Goal: Task Accomplishment & Management: Complete application form

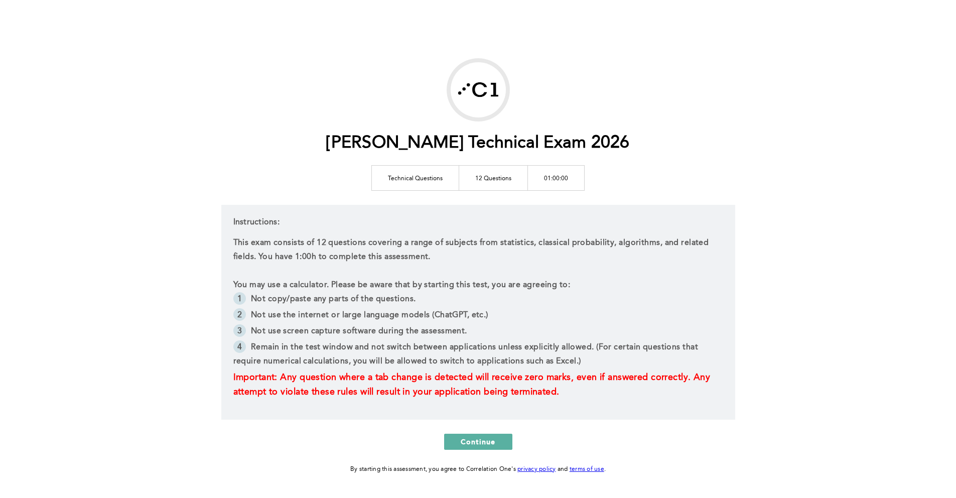
scroll to position [34, 0]
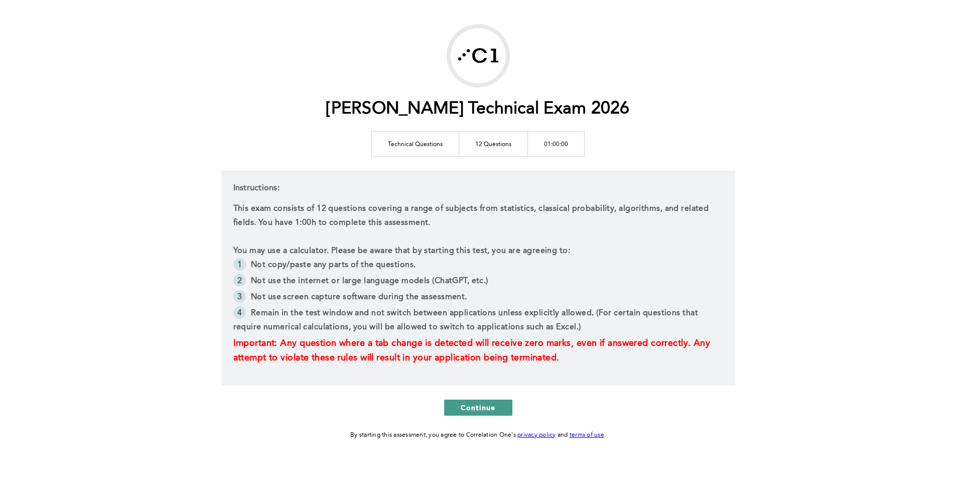
click at [488, 409] on span "Continue" at bounding box center [478, 407] width 35 height 10
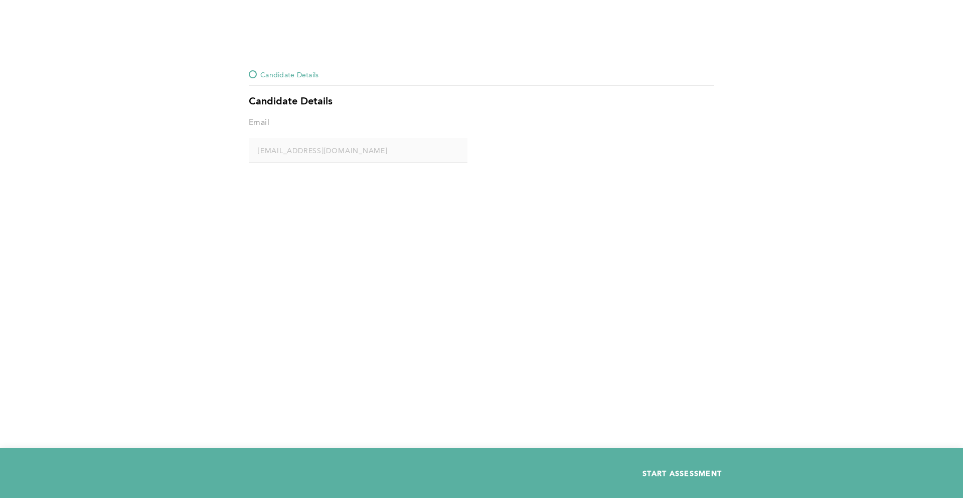
click at [693, 469] on span "START ASSESSMENT" at bounding box center [682, 473] width 79 height 10
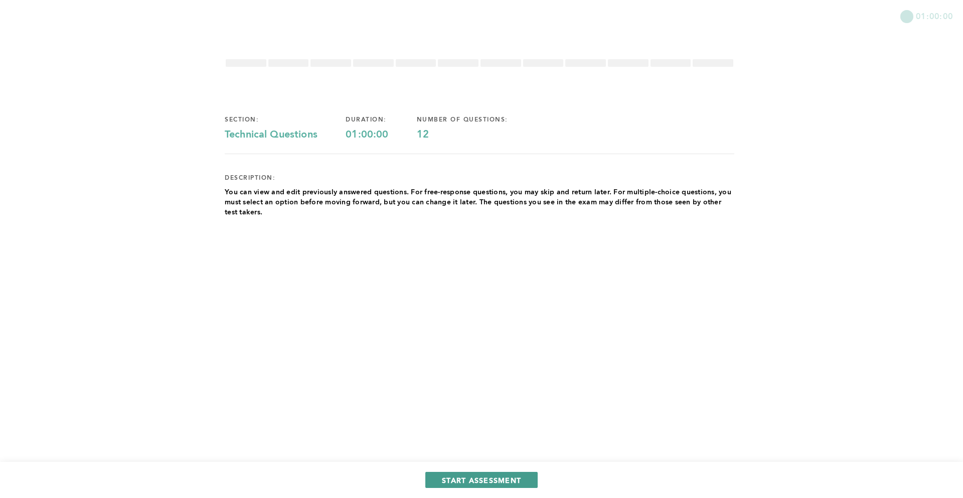
click at [509, 472] on button "START ASSESSMENT" at bounding box center [481, 480] width 112 height 16
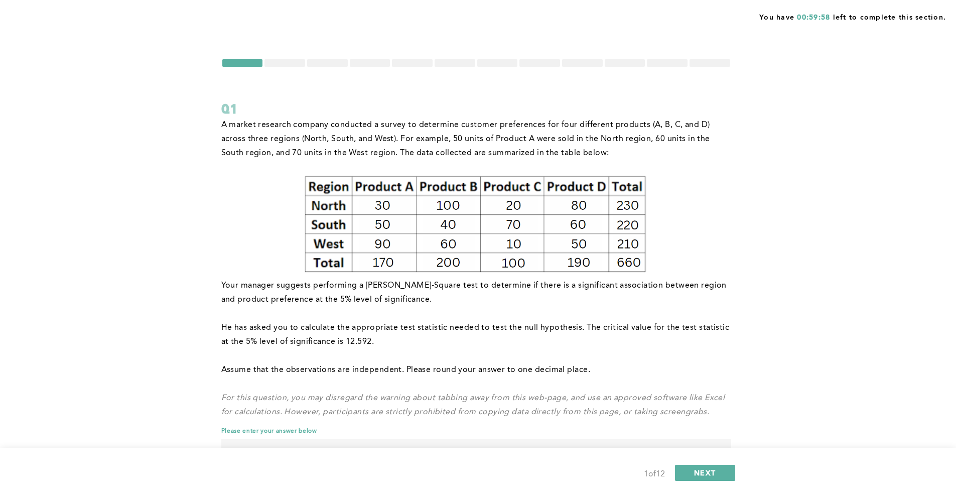
scroll to position [42, 0]
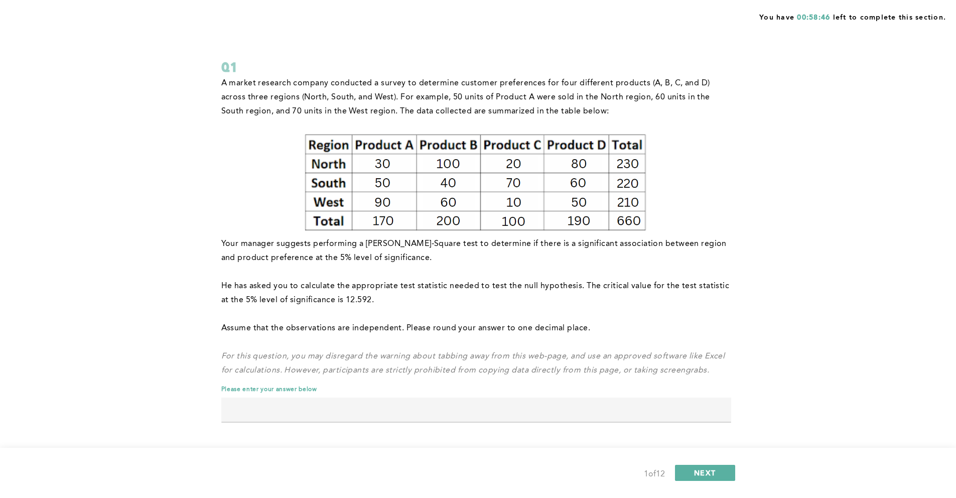
click at [327, 409] on input "text" at bounding box center [476, 409] width 510 height 24
type input "k"
type input "a"
type input "2"
type input "s"
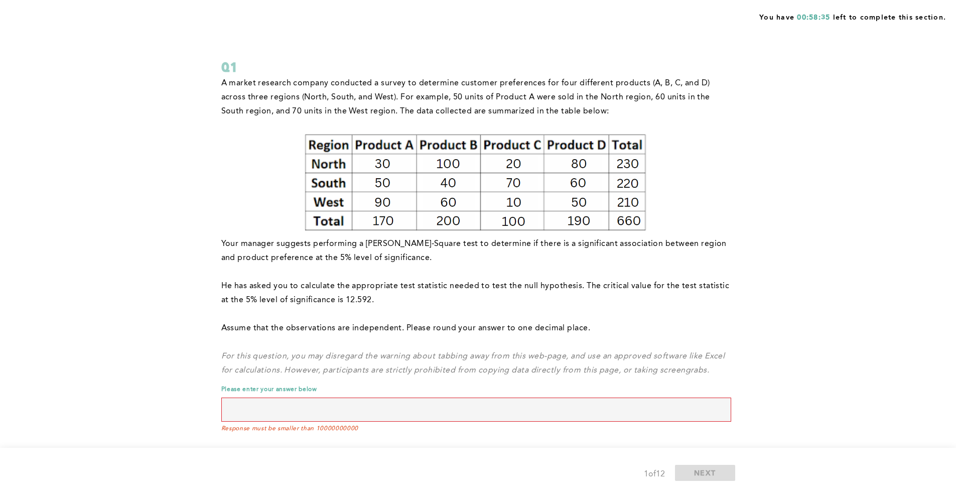
type input "2"
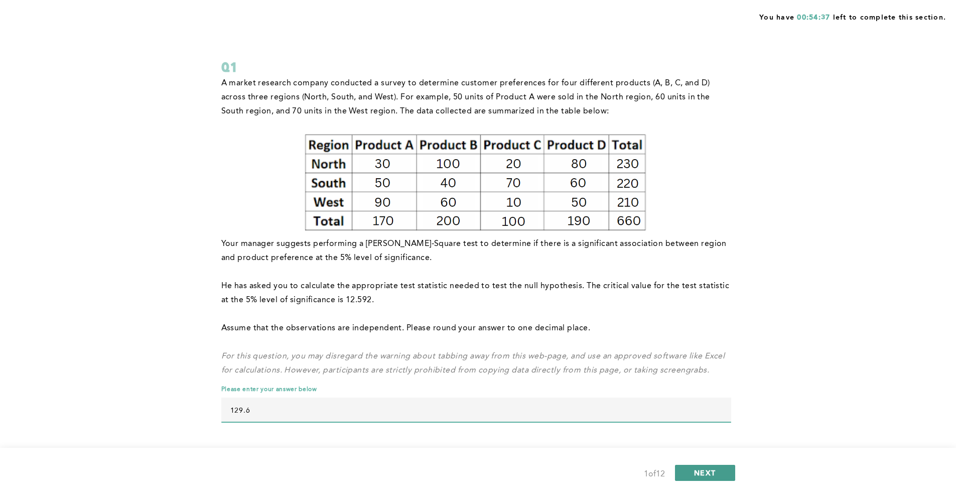
type input "129.6"
click at [715, 475] on button "NEXT" at bounding box center [705, 473] width 60 height 16
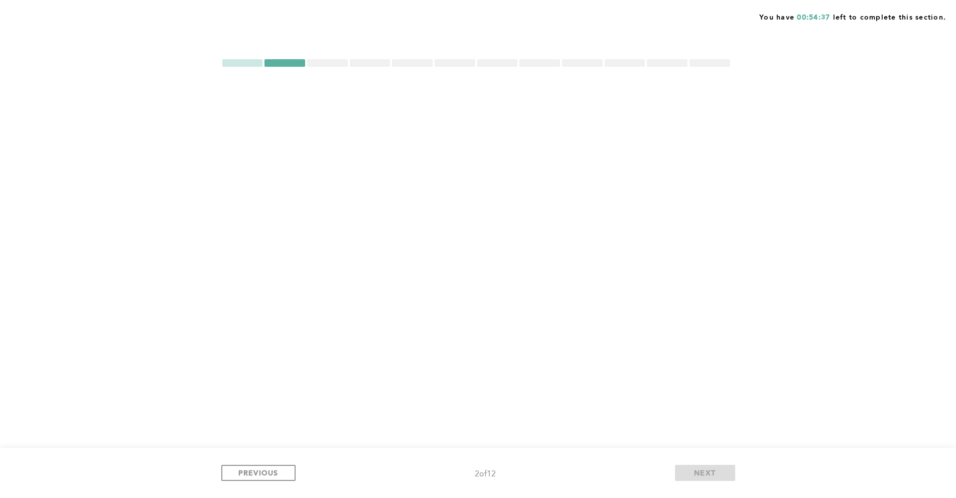
scroll to position [0, 0]
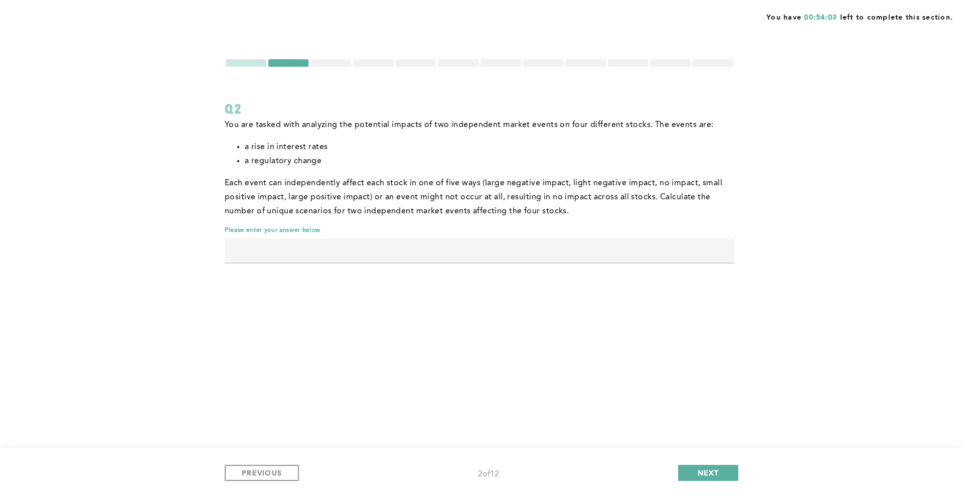
click at [461, 243] on input "text" at bounding box center [480, 250] width 510 height 24
type input "h"
type input "391876"
click at [708, 467] on button "NEXT" at bounding box center [708, 473] width 60 height 16
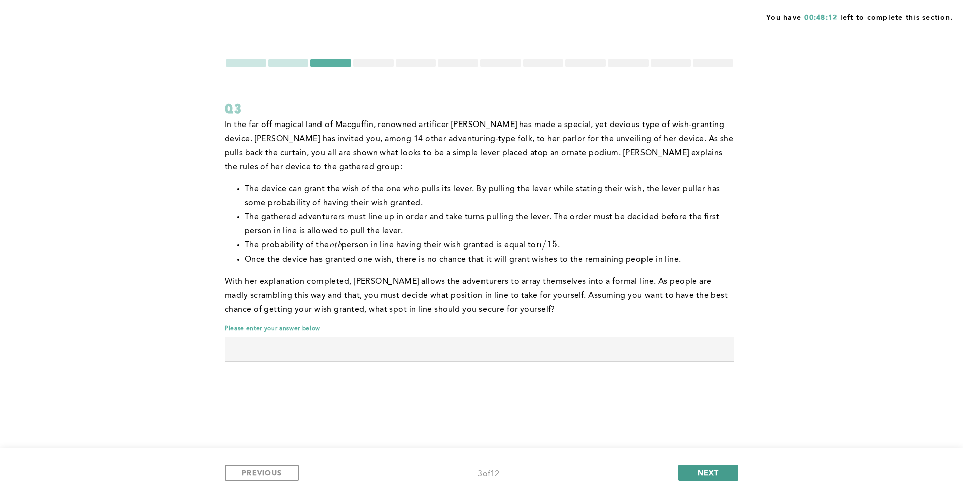
click at [729, 470] on button "NEXT" at bounding box center [708, 473] width 60 height 16
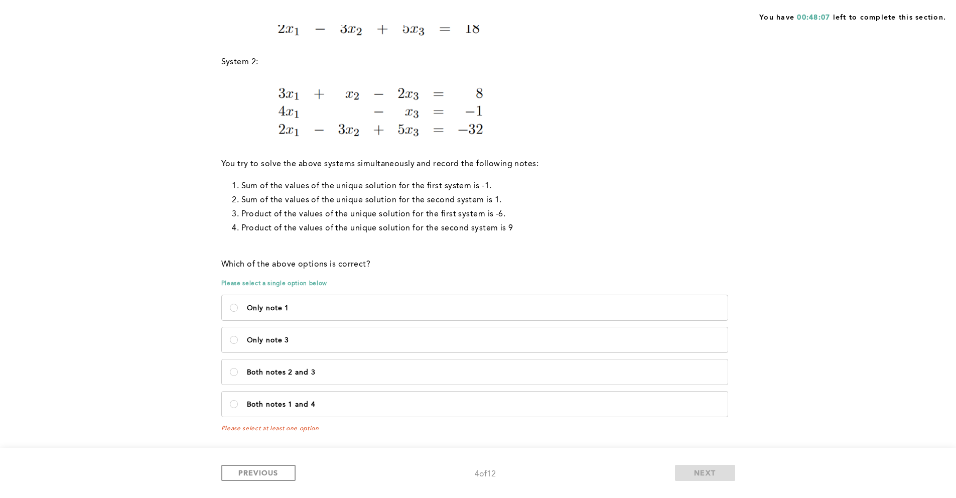
scroll to position [1, 0]
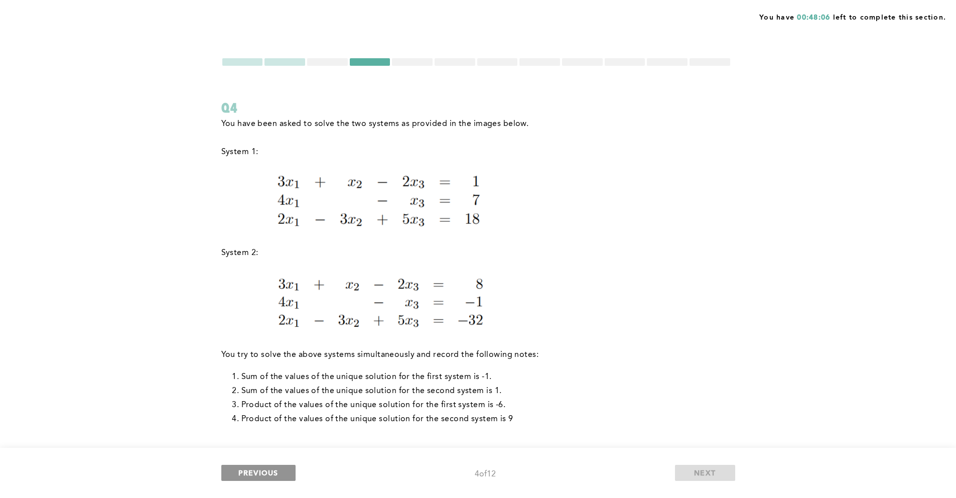
click at [281, 472] on button "PREVIOUS" at bounding box center [258, 473] width 74 height 16
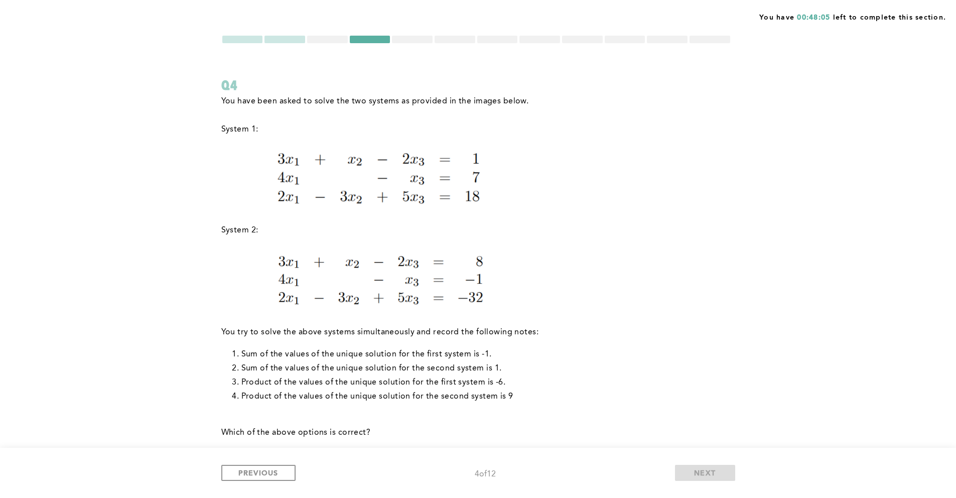
scroll to position [137, 0]
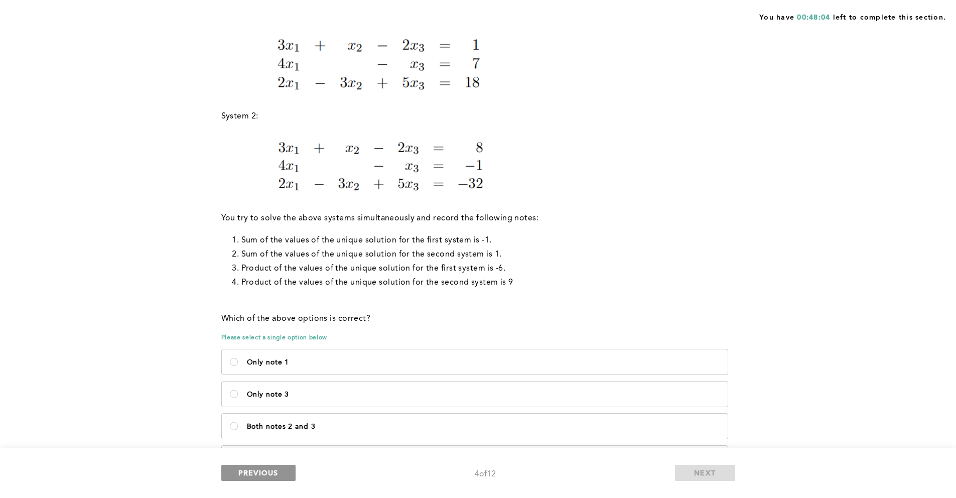
click at [268, 473] on span "PREVIOUS" at bounding box center [258, 473] width 40 height 10
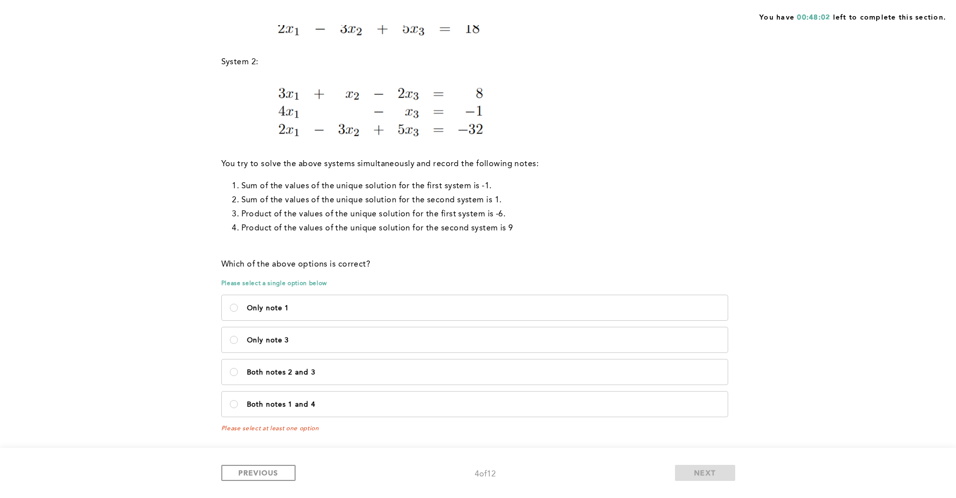
scroll to position [0, 0]
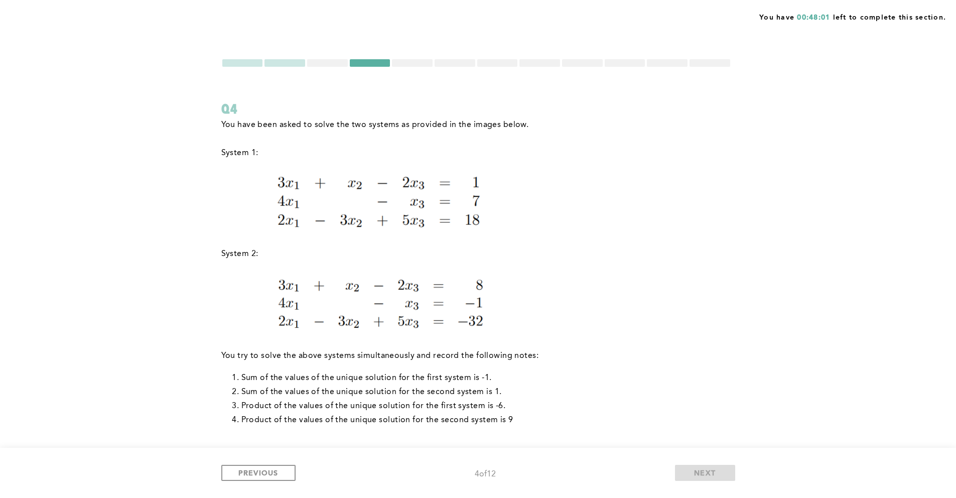
click at [337, 63] on div at bounding box center [327, 63] width 41 height 8
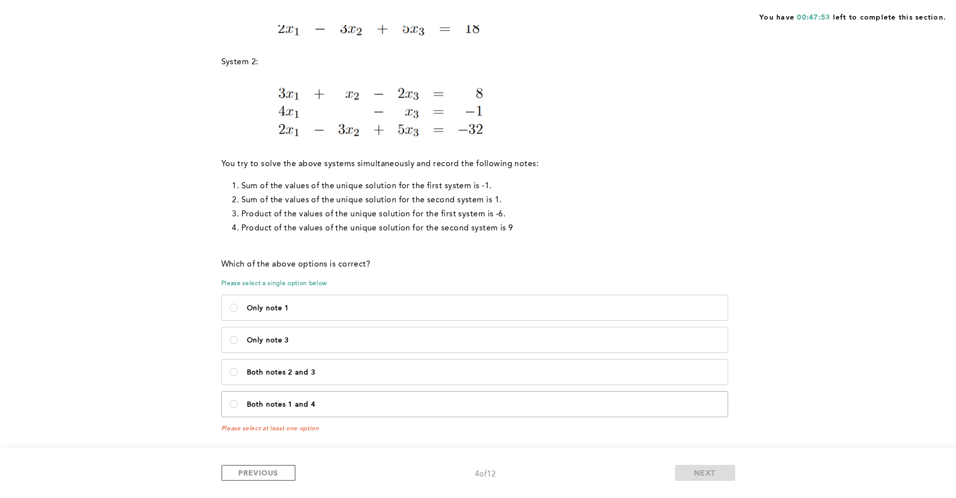
click at [287, 407] on p "Both notes 1 and 4" at bounding box center [483, 404] width 473 height 8
click at [238, 407] on 4\<\/p\> "Both notes 1 and 4" at bounding box center [234, 404] width 8 height 8
radio 4\<\/p\> "true"
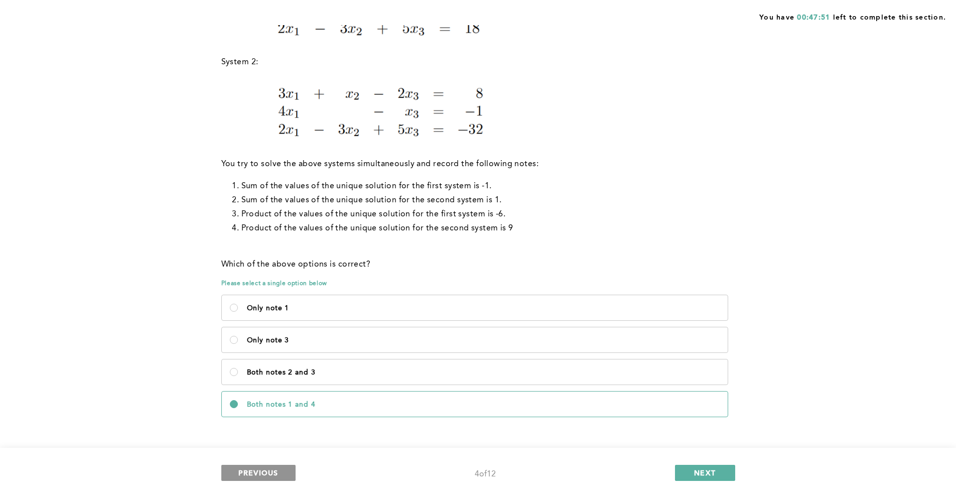
click at [276, 469] on span "PREVIOUS" at bounding box center [258, 473] width 40 height 10
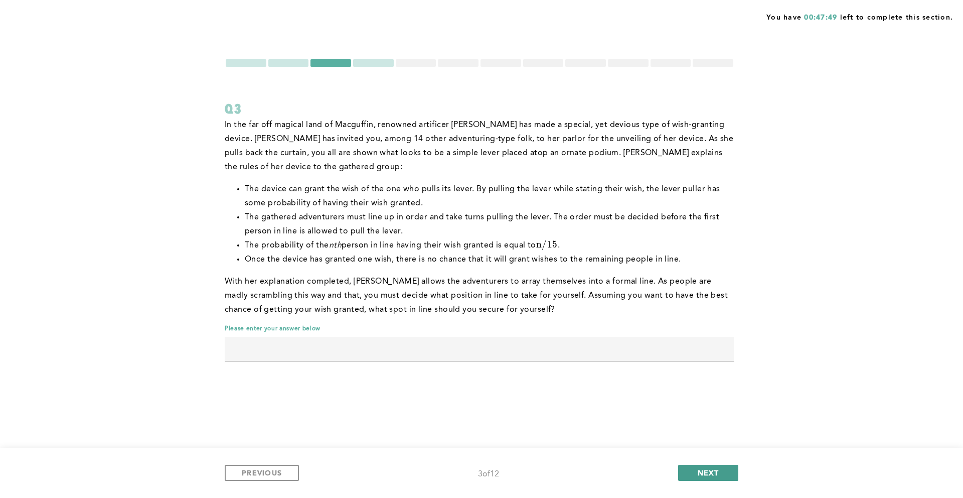
click at [695, 469] on button "NEXT" at bounding box center [708, 473] width 60 height 16
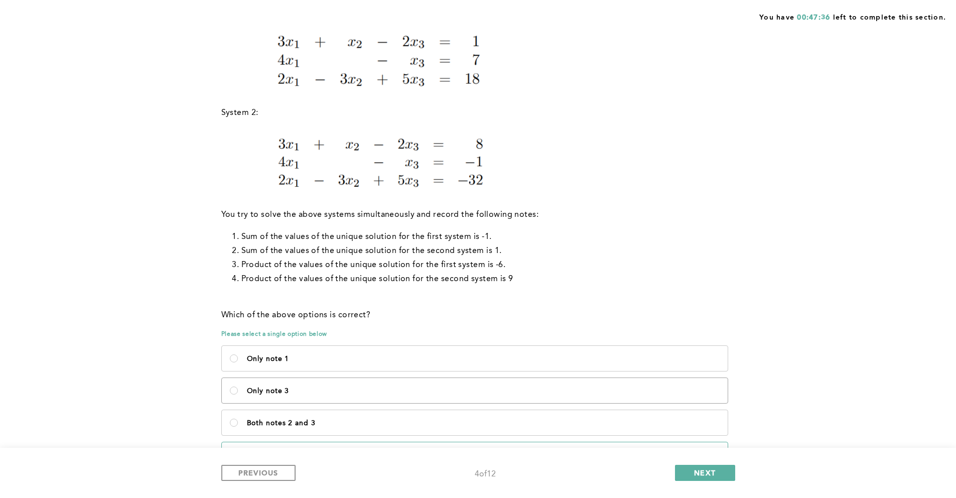
scroll to position [15, 0]
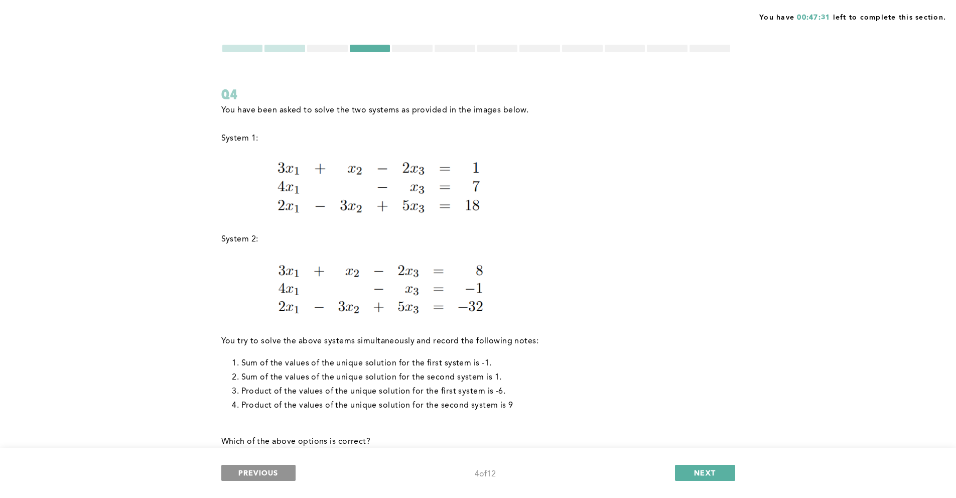
click at [280, 471] on button "PREVIOUS" at bounding box center [258, 473] width 74 height 16
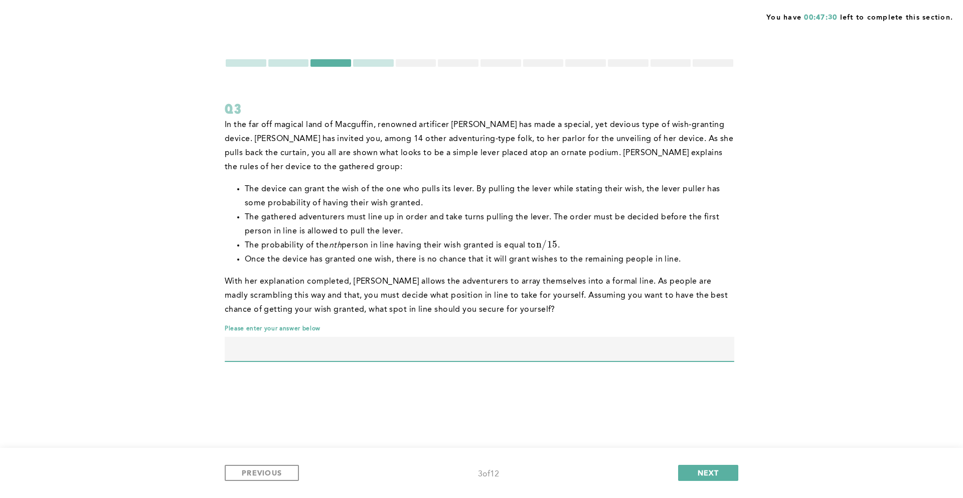
click at [505, 344] on input "text" at bounding box center [480, 349] width 510 height 24
type input "4"
click at [720, 467] on button "NEXT" at bounding box center [708, 473] width 60 height 16
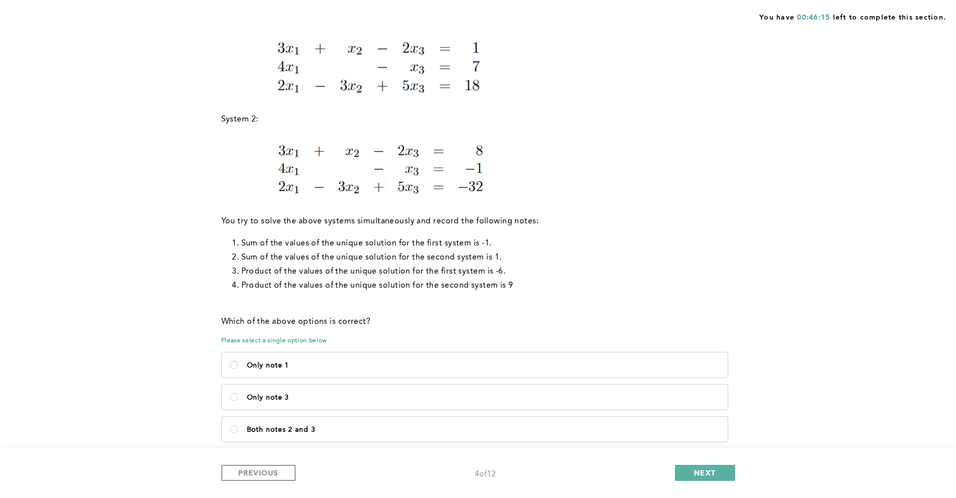
scroll to position [81, 0]
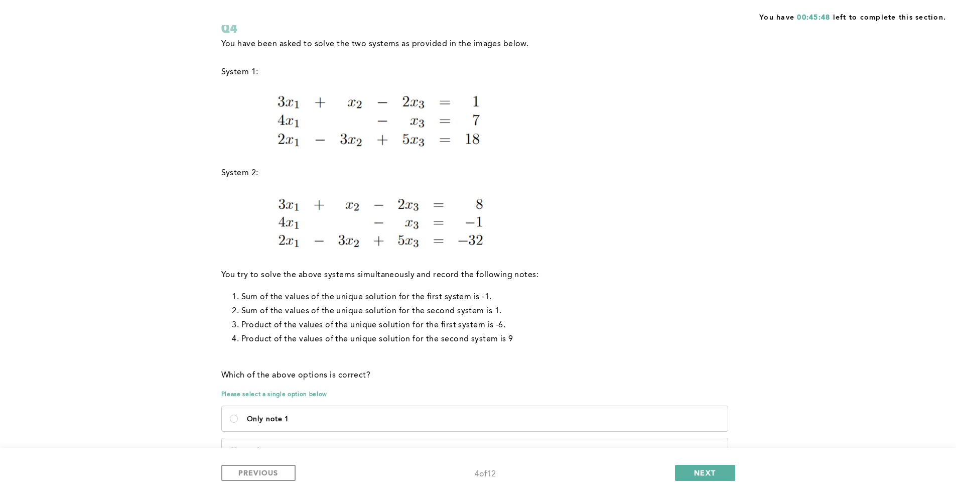
drag, startPoint x: 776, startPoint y: 322, endPoint x: 769, endPoint y: 315, distance: 9.2
click at [769, 315] on div "You have 00:45:48 left to complete this section. Q4 You have been asked to solv…" at bounding box center [478, 263] width 956 height 689
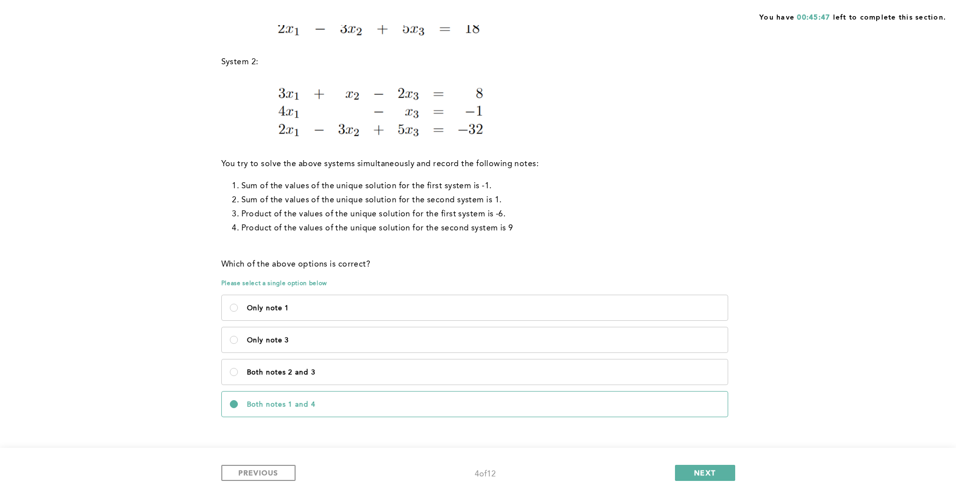
click at [666, 250] on div "You have been asked to solve the two systems as provided in the images below. S…" at bounding box center [476, 102] width 510 height 353
click at [772, 37] on div "You have 00:44:33 left to complete this section. Q4 You have been asked to solv…" at bounding box center [478, 152] width 956 height 689
click at [382, 371] on p "Both notes 2 and 3" at bounding box center [483, 372] width 473 height 8
click at [238, 371] on 3\<\/p\> "Both notes 2 and 3" at bounding box center [234, 372] width 8 height 8
radio 3\<\/p\> "true"
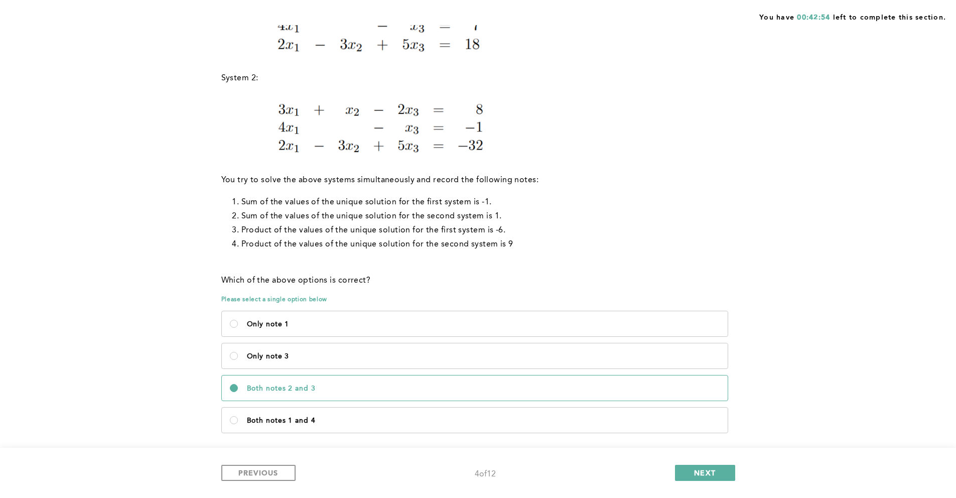
scroll to position [169, 0]
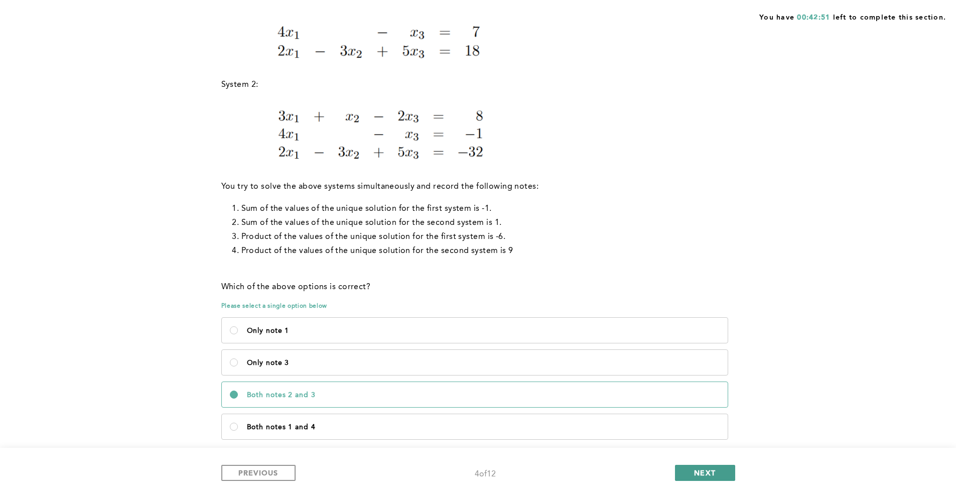
click at [711, 479] on button "NEXT" at bounding box center [705, 473] width 60 height 16
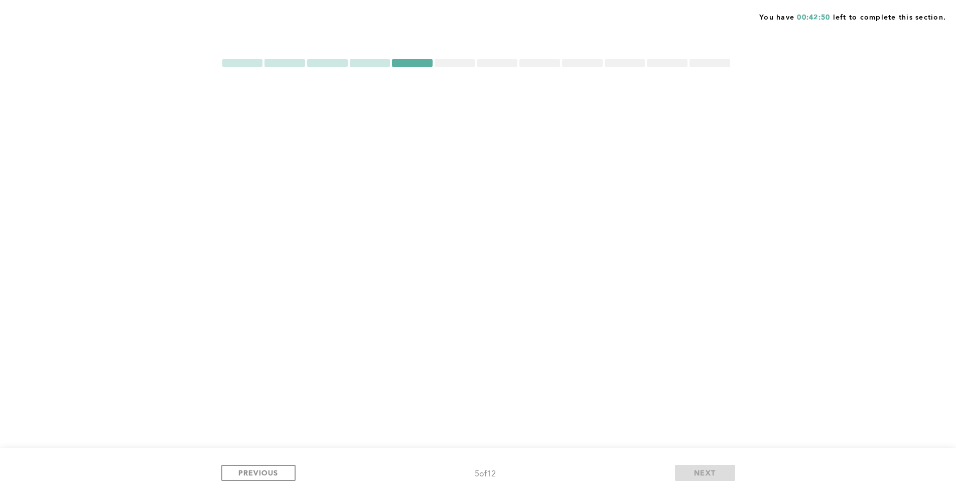
scroll to position [0, 0]
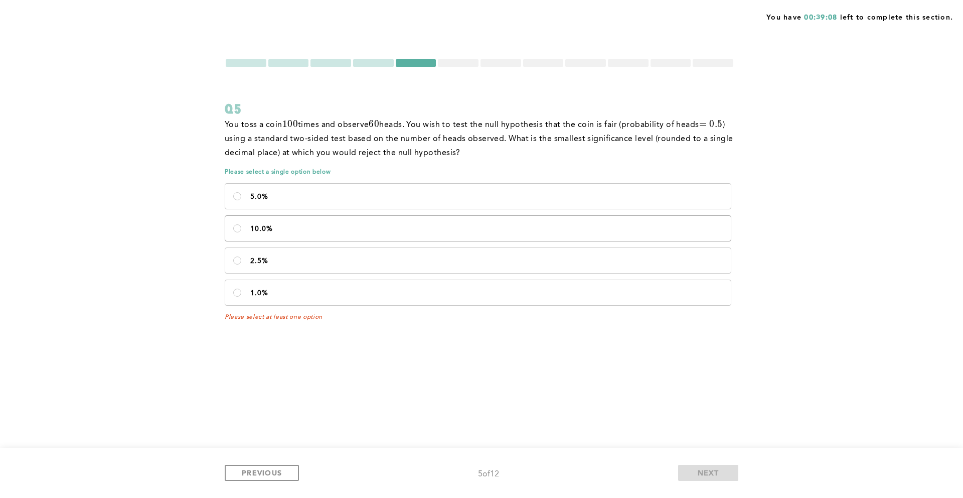
click at [689, 234] on label "10.0%" at bounding box center [478, 228] width 506 height 25
click at [241, 232] on input "10.0%" at bounding box center [237, 228] width 8 height 8
radio input "true"
click at [724, 467] on button "NEXT" at bounding box center [708, 473] width 60 height 16
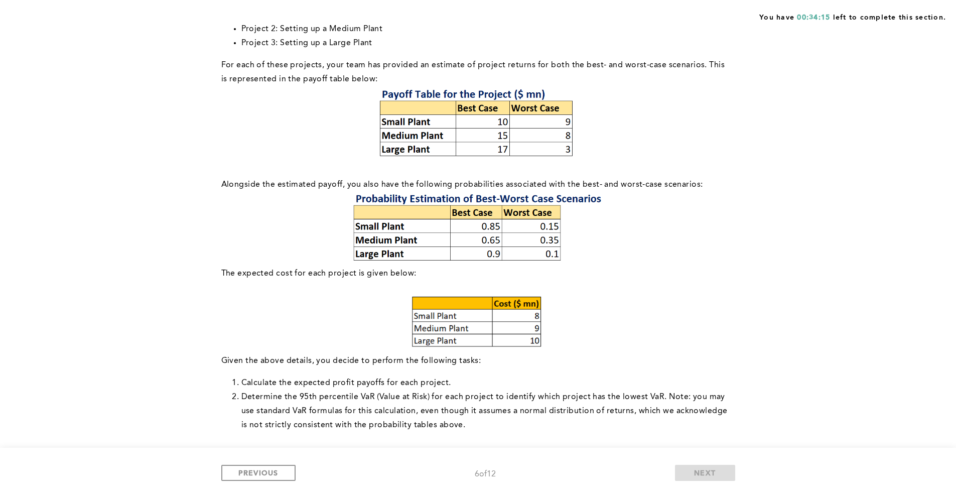
scroll to position [385, 0]
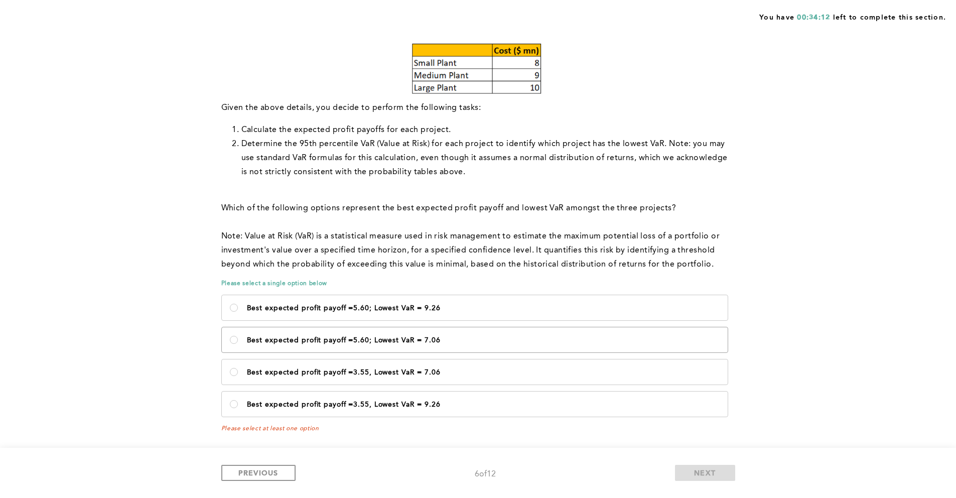
click at [540, 346] on label "Best expected profit payoff =5.60; Lowest VaR = 7.06" at bounding box center [475, 339] width 506 height 25
click at [238, 344] on 7\ "Best expected profit payoff =5.60; Lowest VaR = 7.06" at bounding box center [234, 340] width 8 height 8
radio 7\ "true"
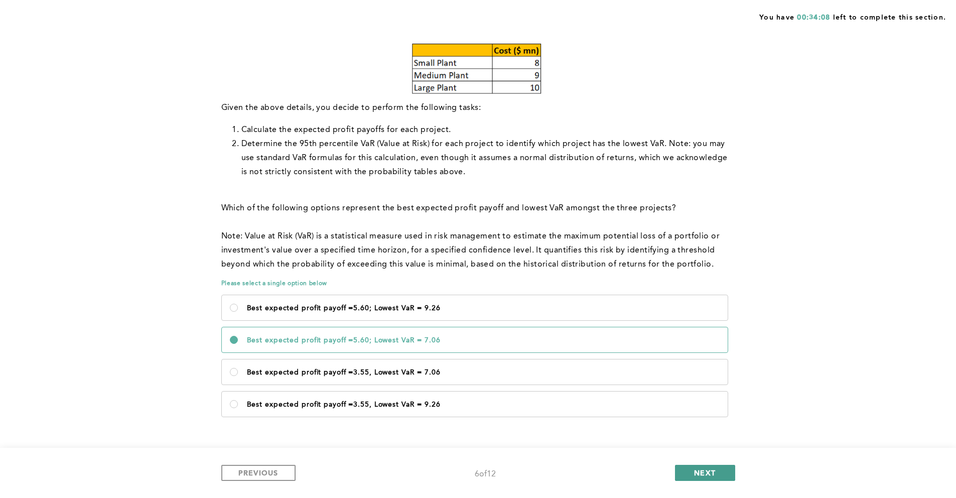
click at [706, 474] on span "NEXT" at bounding box center [705, 473] width 22 height 10
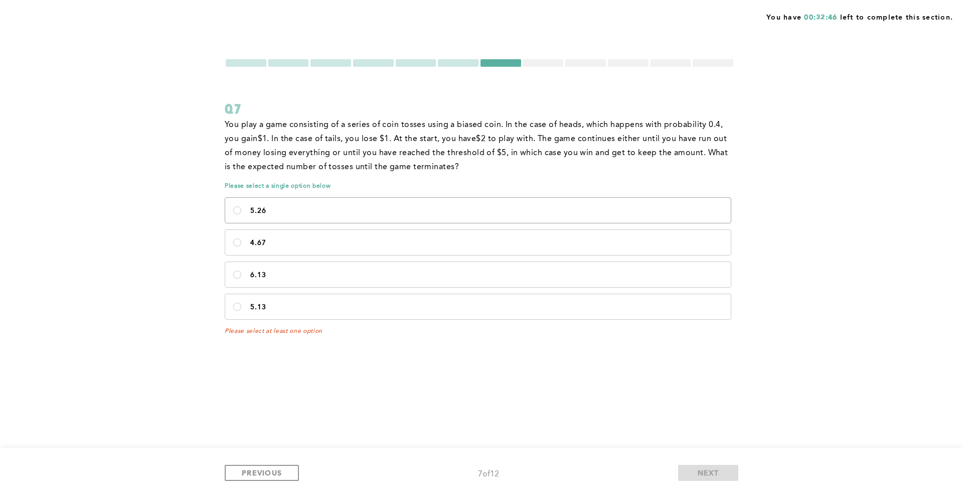
click at [704, 208] on p "5.26" at bounding box center [486, 211] width 473 height 8
click at [241, 208] on input "5.26" at bounding box center [237, 210] width 8 height 8
radio input "true"
click at [713, 469] on span "NEXT" at bounding box center [709, 473] width 22 height 10
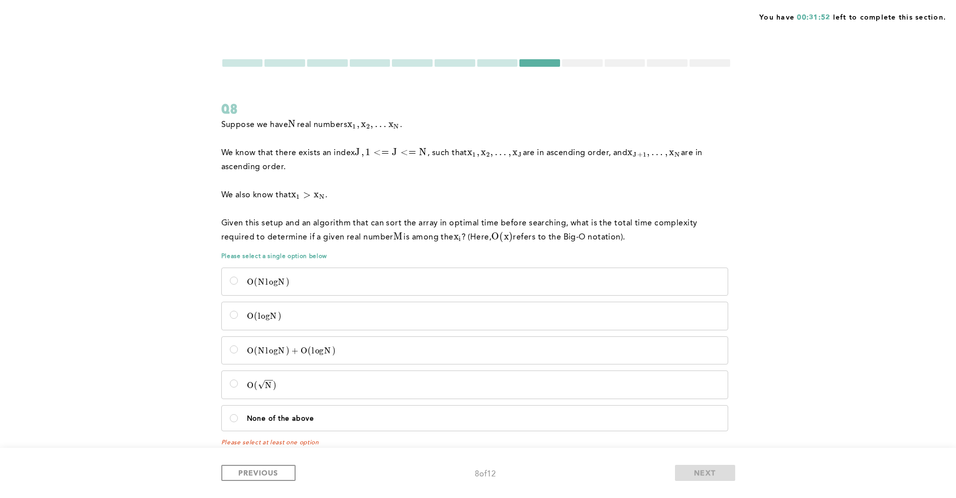
scroll to position [14, 0]
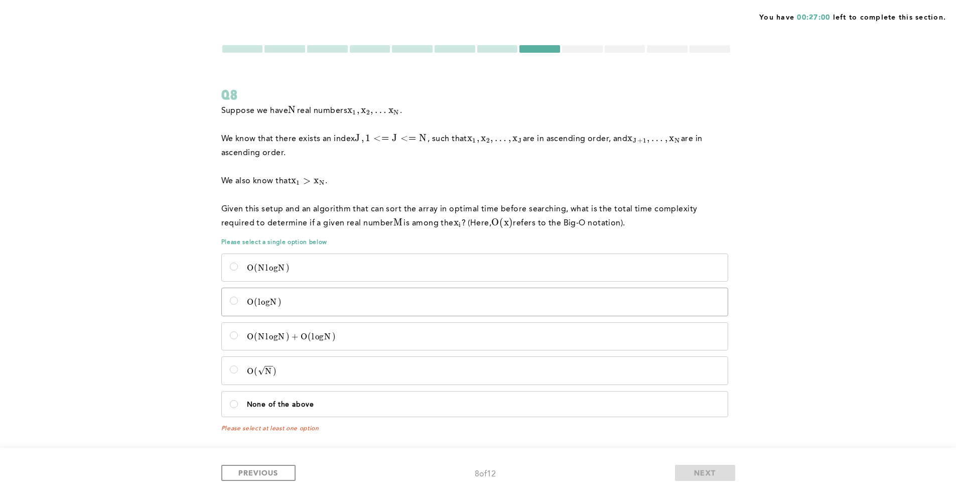
click at [716, 294] on label "O ( l o g N ) O(logN) O ( l o g N )" at bounding box center [475, 301] width 506 height 27
click at [238, 297] on input "O ( l o g N ) O(logN) O ( l o g N )" at bounding box center [234, 301] width 8 height 8
radio input "true"
click at [722, 478] on button "NEXT" at bounding box center [705, 473] width 60 height 16
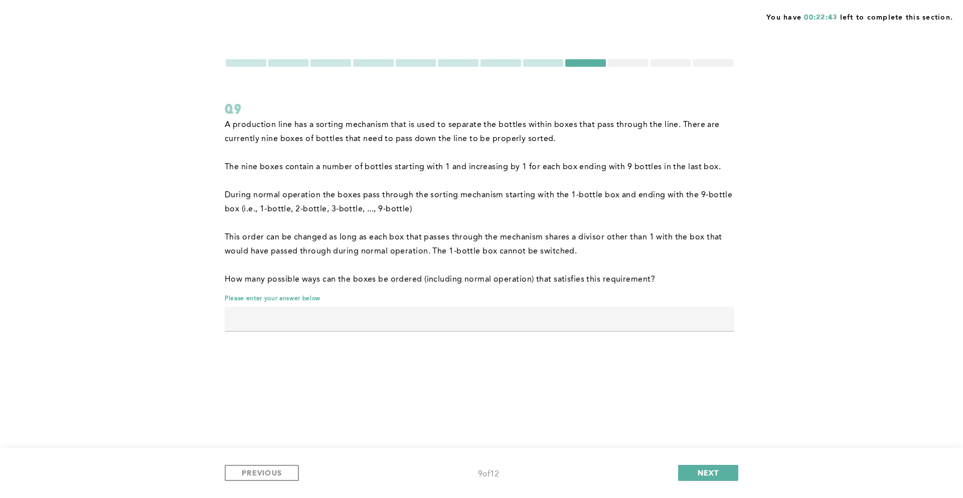
click at [677, 313] on input "text" at bounding box center [480, 319] width 510 height 24
type input "72"
click at [711, 474] on span "NEXT" at bounding box center [709, 473] width 22 height 10
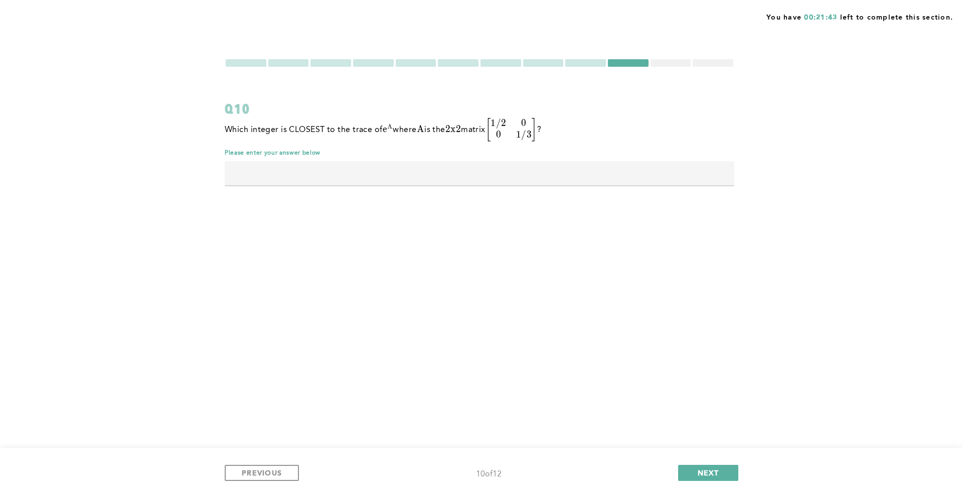
click at [640, 168] on input "text" at bounding box center [480, 173] width 510 height 24
type input "3"
click at [706, 466] on button "NEXT" at bounding box center [708, 473] width 60 height 16
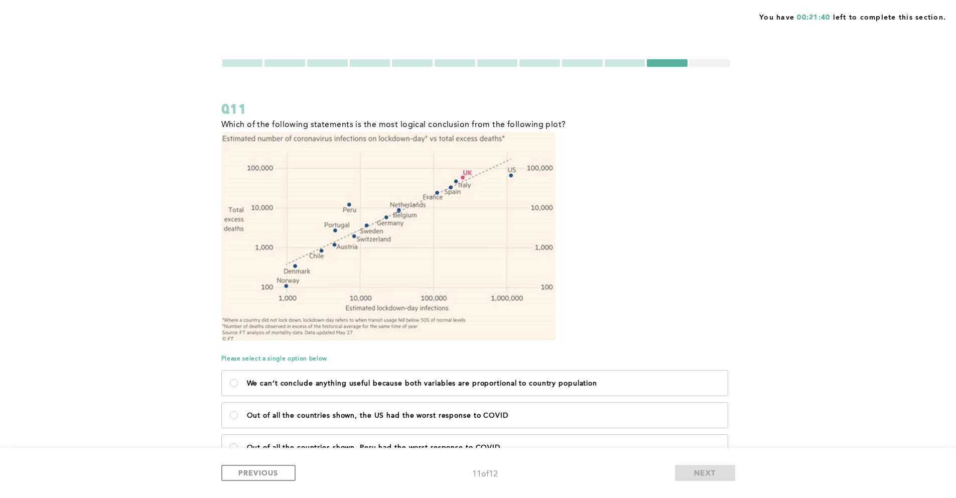
scroll to position [75, 0]
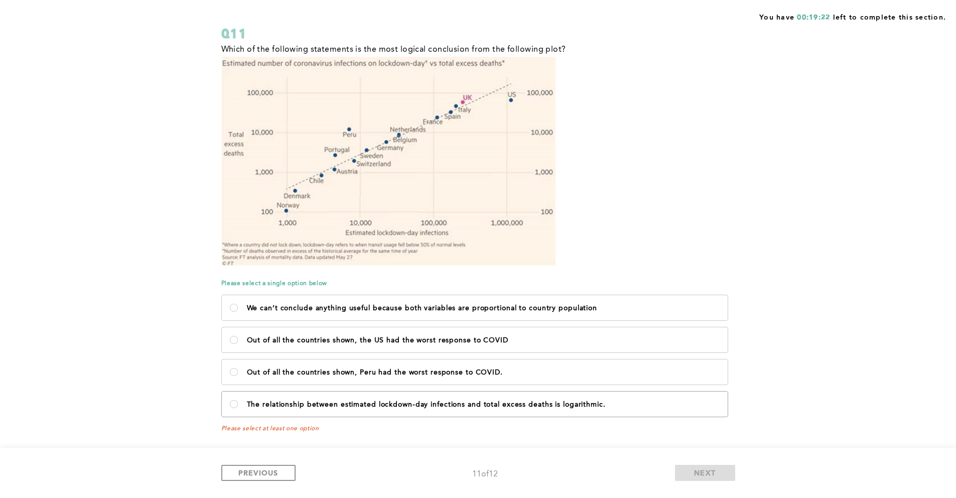
click at [699, 402] on p "The relationship between estimated lockdown-day infections and total excess dea…" at bounding box center [483, 404] width 473 height 8
click at [238, 402] on logarithmic\ "The relationship between estimated lockdown-day infections and total excess dea…" at bounding box center [234, 404] width 8 height 8
radio logarithmic\ "true"
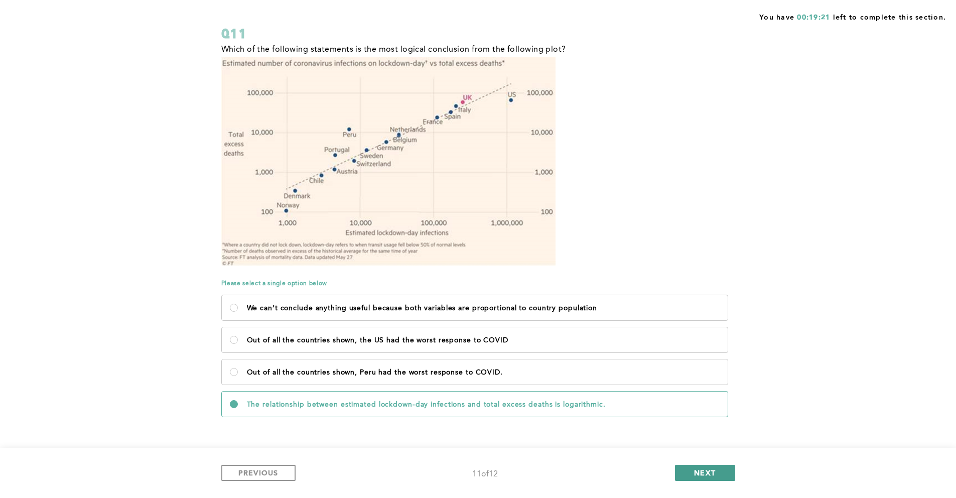
click at [713, 470] on span "NEXT" at bounding box center [705, 473] width 22 height 10
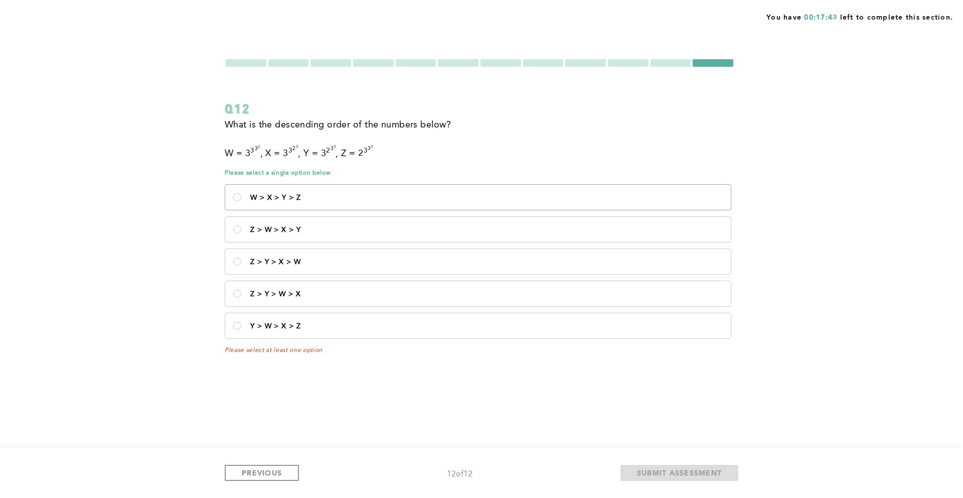
click at [438, 185] on label "W > X > Y > Z" at bounding box center [478, 197] width 506 height 25
click at [241, 193] on Z\<\/p\> "W > X > Y > Z" at bounding box center [237, 197] width 8 height 8
radio Z\<\/p\> "true"
click at [314, 318] on label "Y > W > X > Z" at bounding box center [478, 325] width 506 height 25
click at [241, 322] on Z\<\/p\> "Y > W > X > Z" at bounding box center [237, 326] width 8 height 8
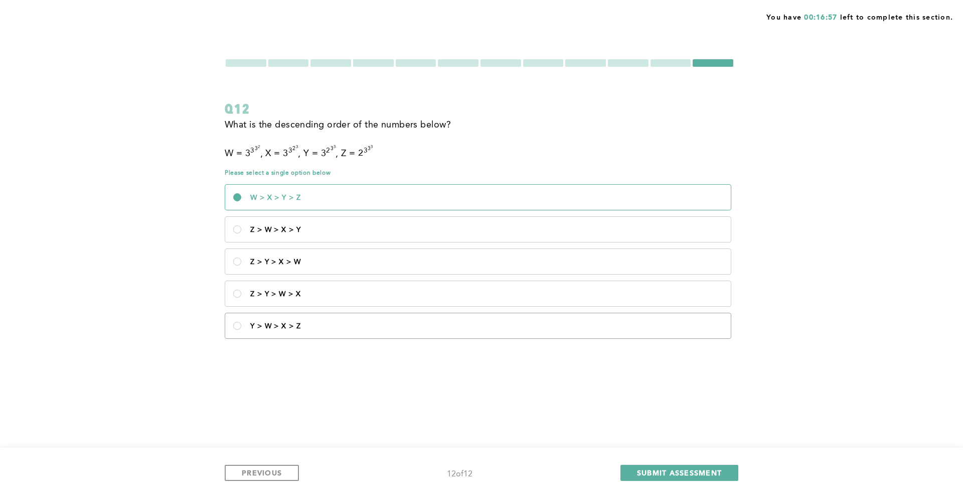
radio Z\<\/p\> "true"
click at [324, 297] on p "Z > Y > W > X" at bounding box center [486, 294] width 473 height 8
click at [241, 297] on X\<\/p\> "Z > Y > W > X" at bounding box center [237, 293] width 8 height 8
radio X\<\/p\> "true"
drag, startPoint x: 680, startPoint y: 475, endPoint x: 850, endPoint y: 316, distance: 232.5
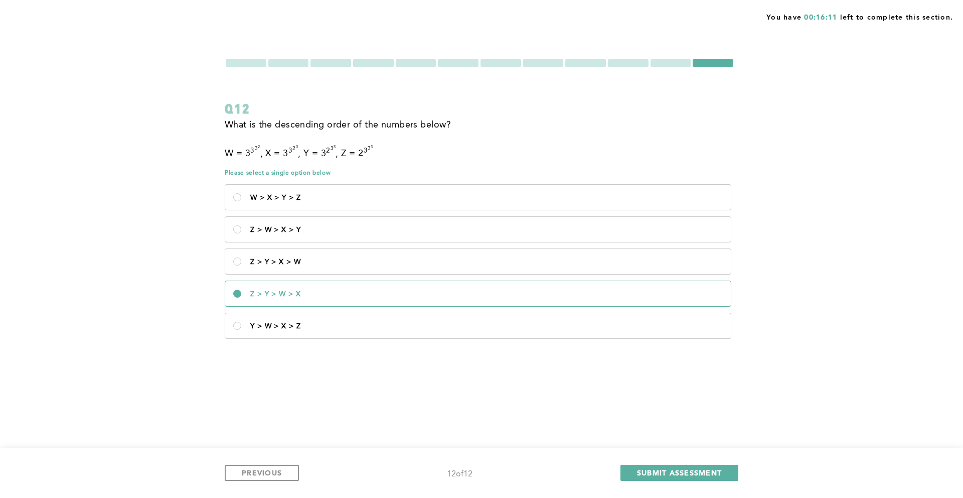
click at [850, 316] on div "You have 00:16:11 left to complete this section. Q12 What is the descending ord…" at bounding box center [481, 249] width 963 height 498
click at [832, 310] on div "You have 00:13:40 left to complete this section. Q12 What is the descending ord…" at bounding box center [481, 249] width 963 height 498
click at [704, 471] on span "SUBMIT ASSESSMENT" at bounding box center [679, 473] width 85 height 10
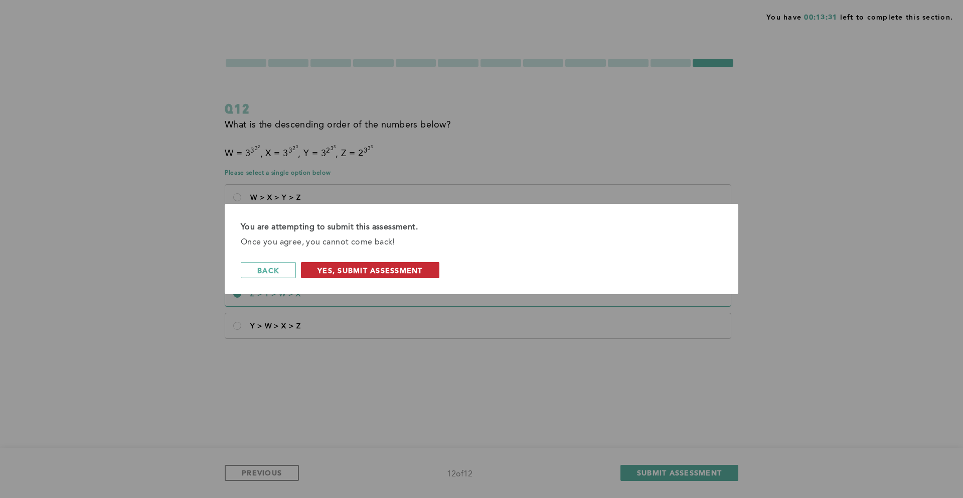
click at [398, 270] on span "Yes, Submit Assessment" at bounding box center [370, 270] width 105 height 10
